Goal: Transaction & Acquisition: Purchase product/service

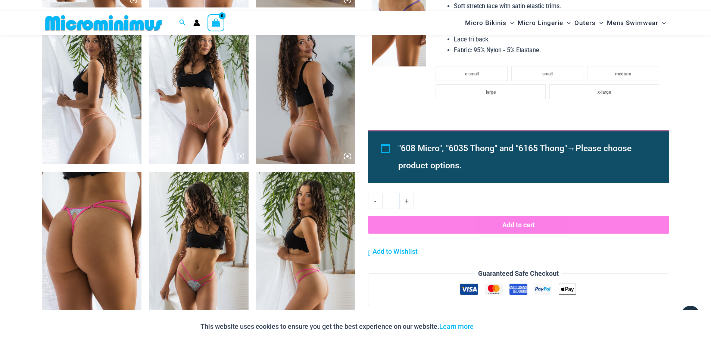
scroll to position [591, 0]
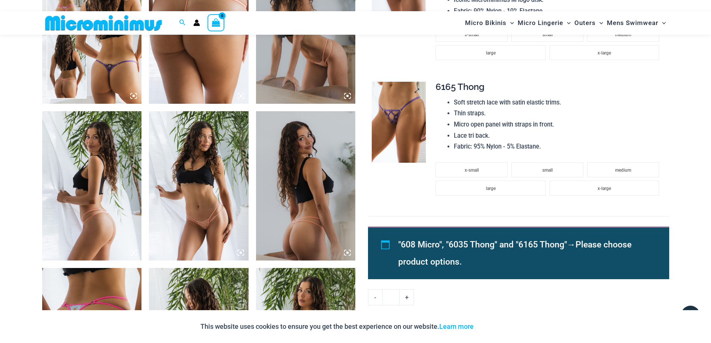
click at [317, 119] on img at bounding box center [399, 122] width 54 height 81
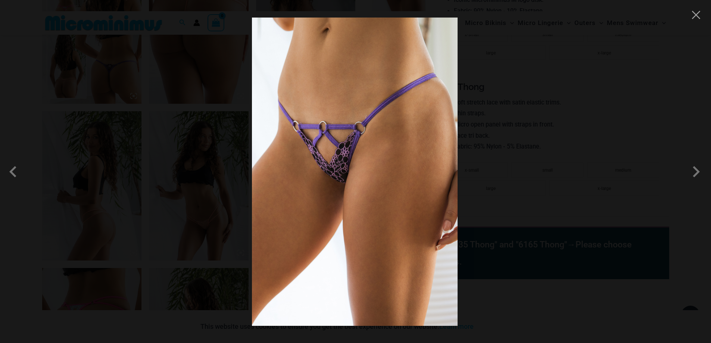
click at [317, 159] on img at bounding box center [355, 172] width 206 height 308
click at [317, 170] on span at bounding box center [696, 172] width 22 height 22
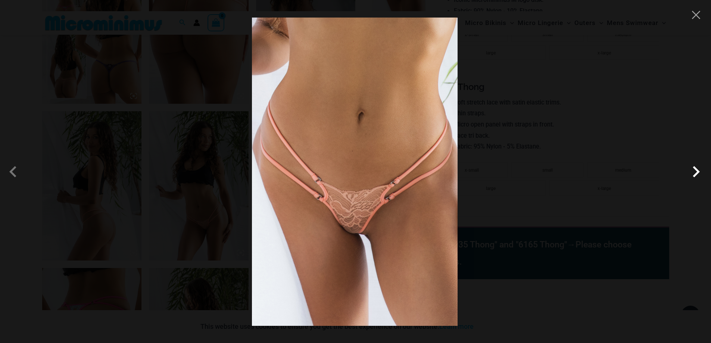
click at [317, 170] on span at bounding box center [696, 172] width 22 height 22
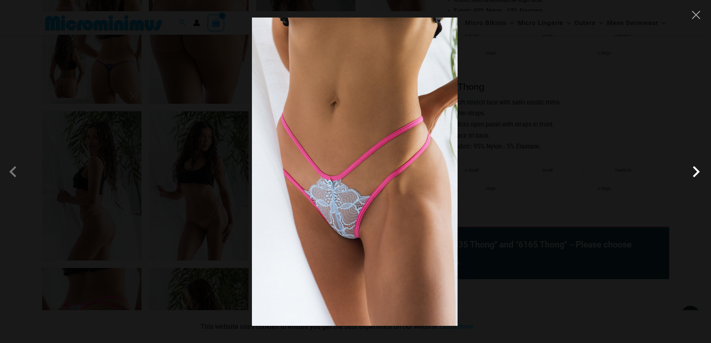
click at [317, 170] on span at bounding box center [696, 172] width 22 height 22
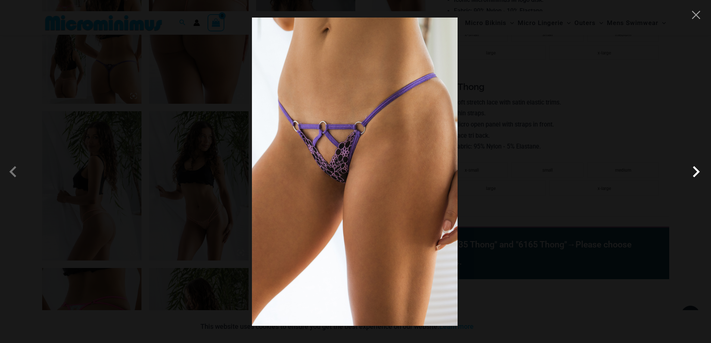
click at [317, 170] on span at bounding box center [696, 172] width 22 height 22
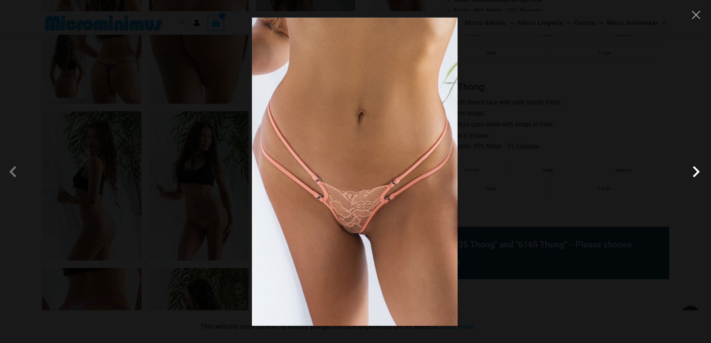
click at [317, 170] on span at bounding box center [696, 172] width 22 height 22
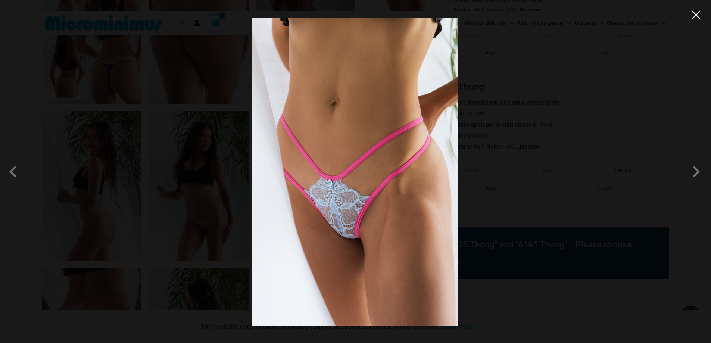
click at [317, 15] on button "Close" at bounding box center [696, 14] width 11 height 11
